Goal: Information Seeking & Learning: Learn about a topic

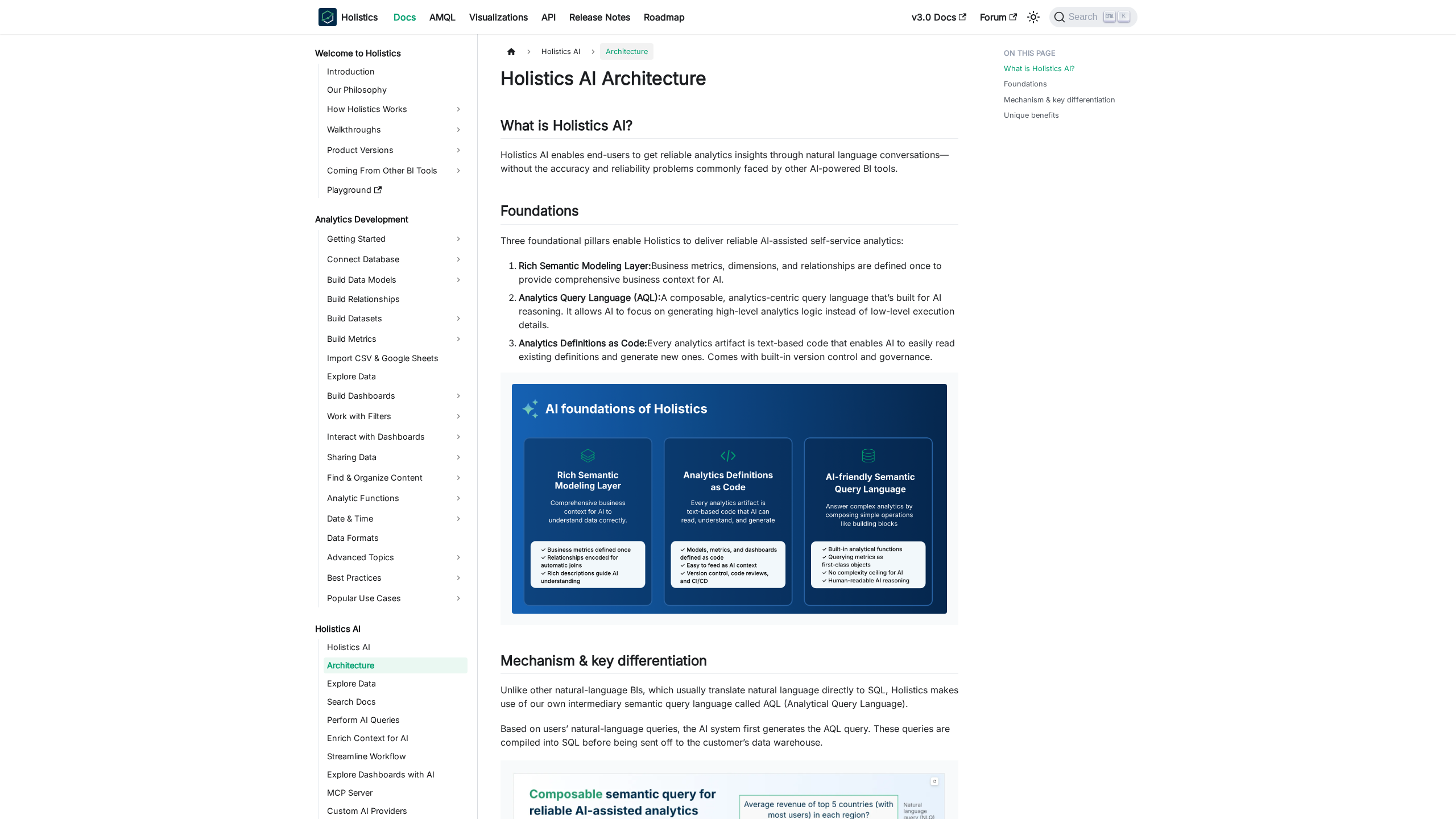
scroll to position [12, 0]
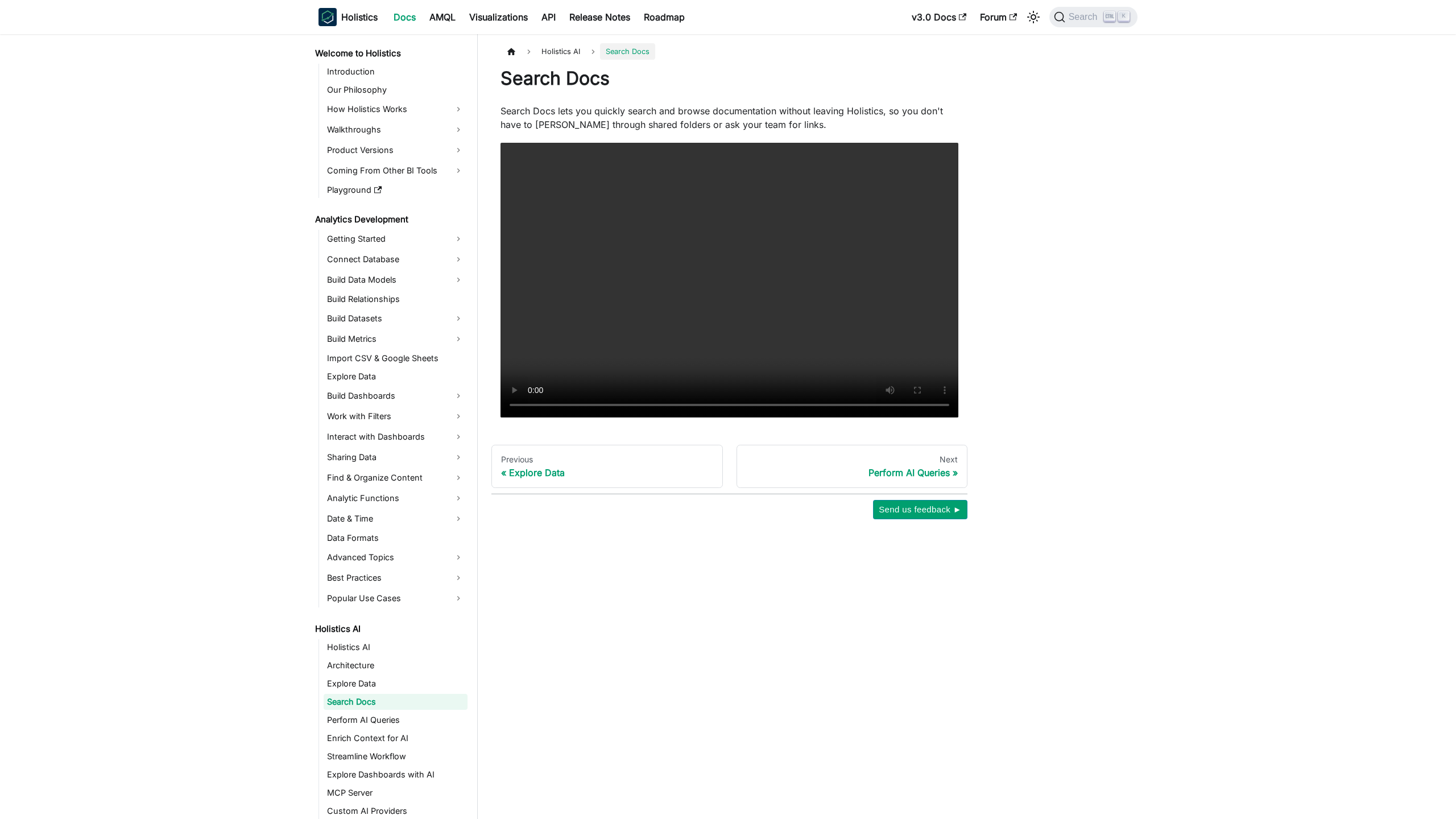
scroll to position [48, 0]
